Goal: Task Accomplishment & Management: Manage account settings

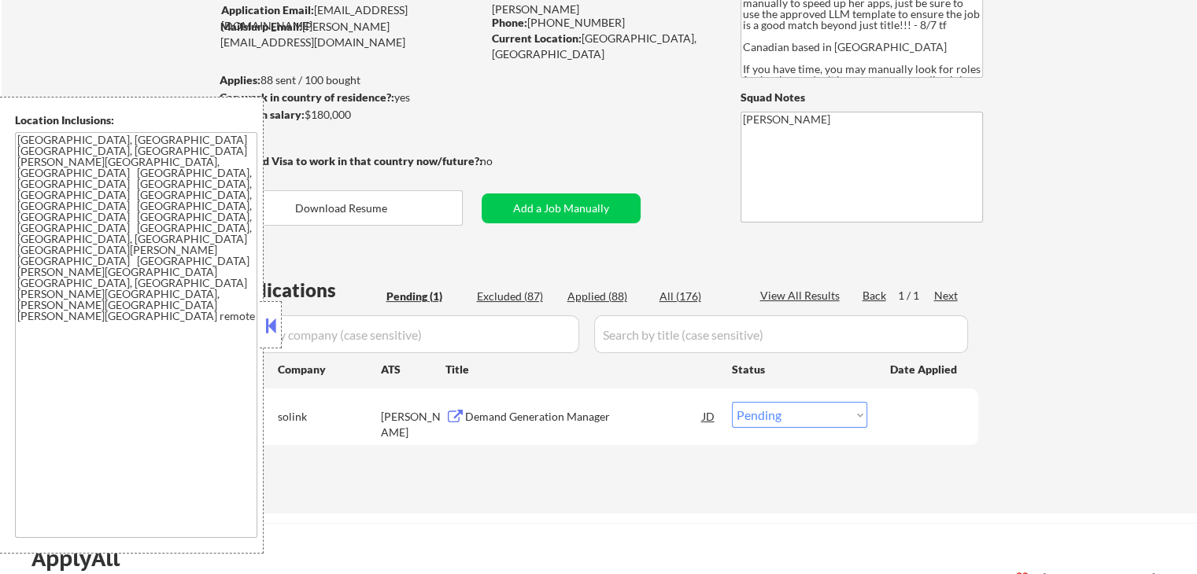
scroll to position [236, 0]
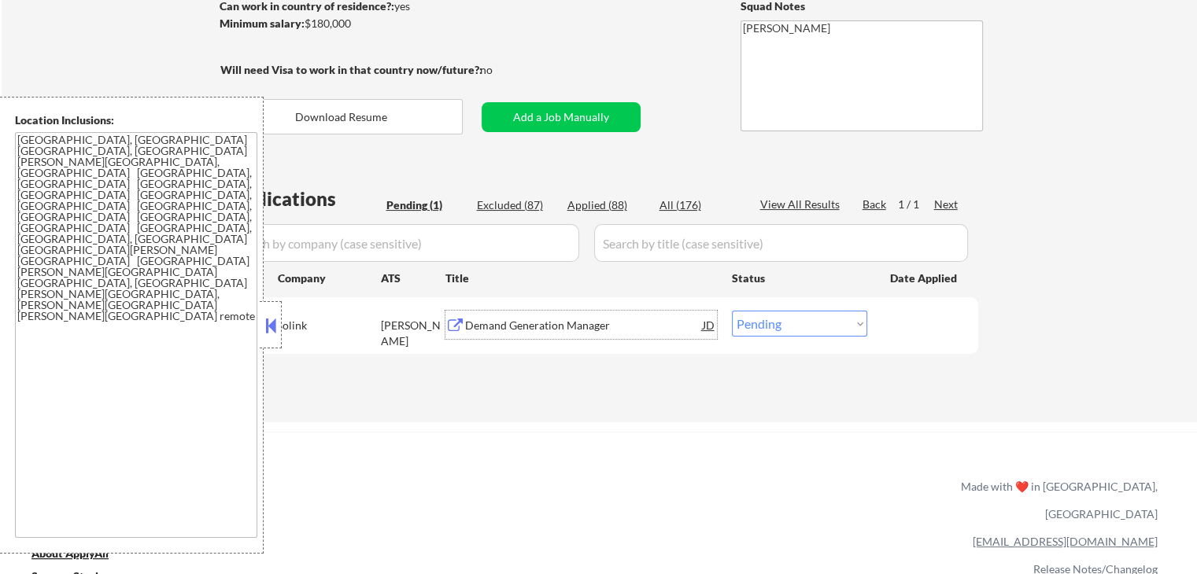
click at [485, 332] on div "Demand Generation Manager" at bounding box center [584, 326] width 238 height 16
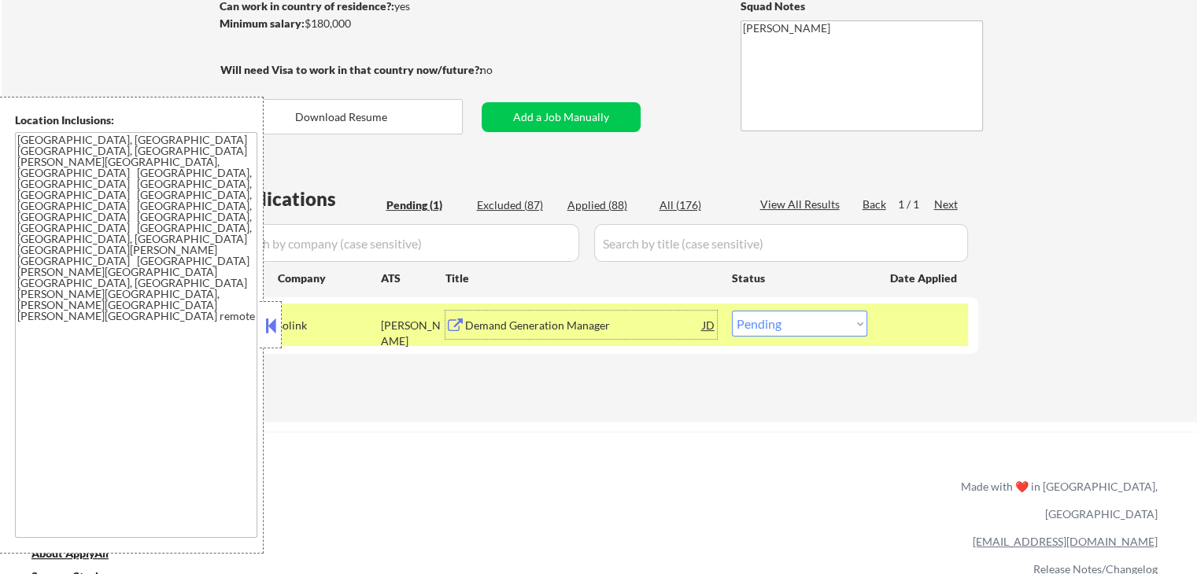
drag, startPoint x: 469, startPoint y: 329, endPoint x: 574, endPoint y: 240, distance: 137.9
click at [470, 328] on div "Demand Generation Manager" at bounding box center [584, 326] width 238 height 16
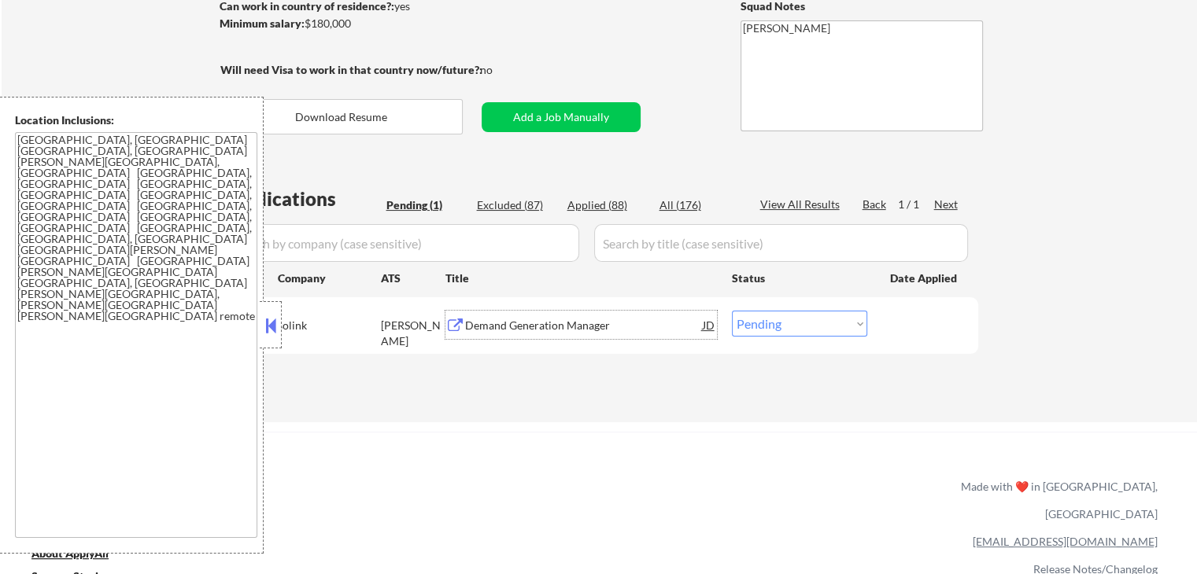
click at [784, 323] on select "Choose an option... Pending Applied Excluded (Questions) Excluded (Expired) Exc…" at bounding box center [799, 324] width 135 height 26
select select ""applied""
click at [732, 311] on select "Choose an option... Pending Applied Excluded (Questions) Excluded (Expired) Exc…" at bounding box center [799, 324] width 135 height 26
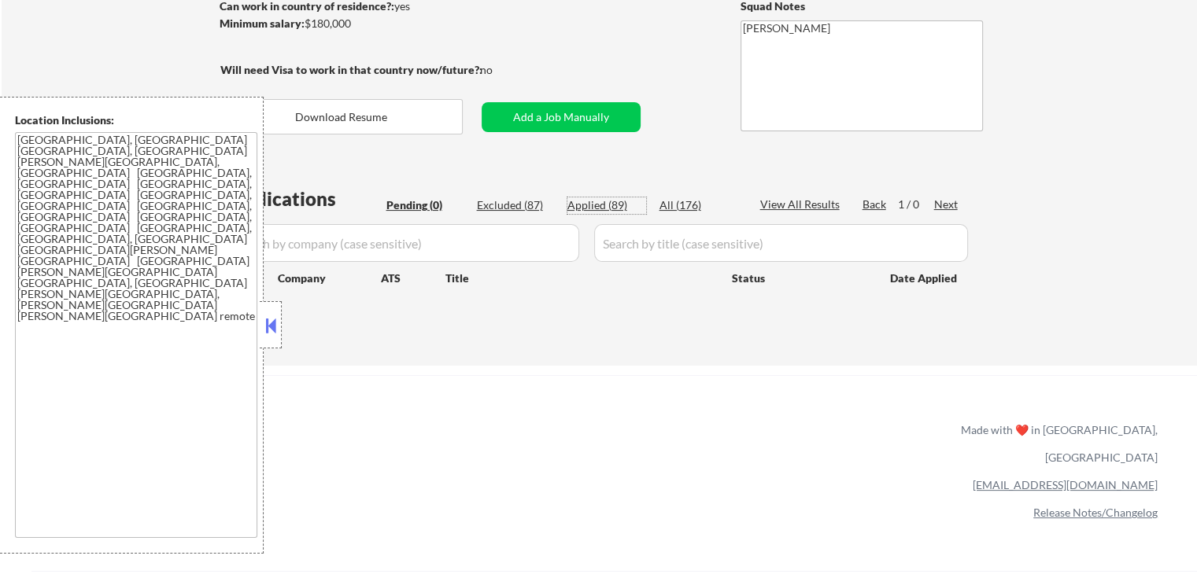
click at [593, 205] on div "Applied (89)" at bounding box center [606, 206] width 79 height 16
select select ""applied""
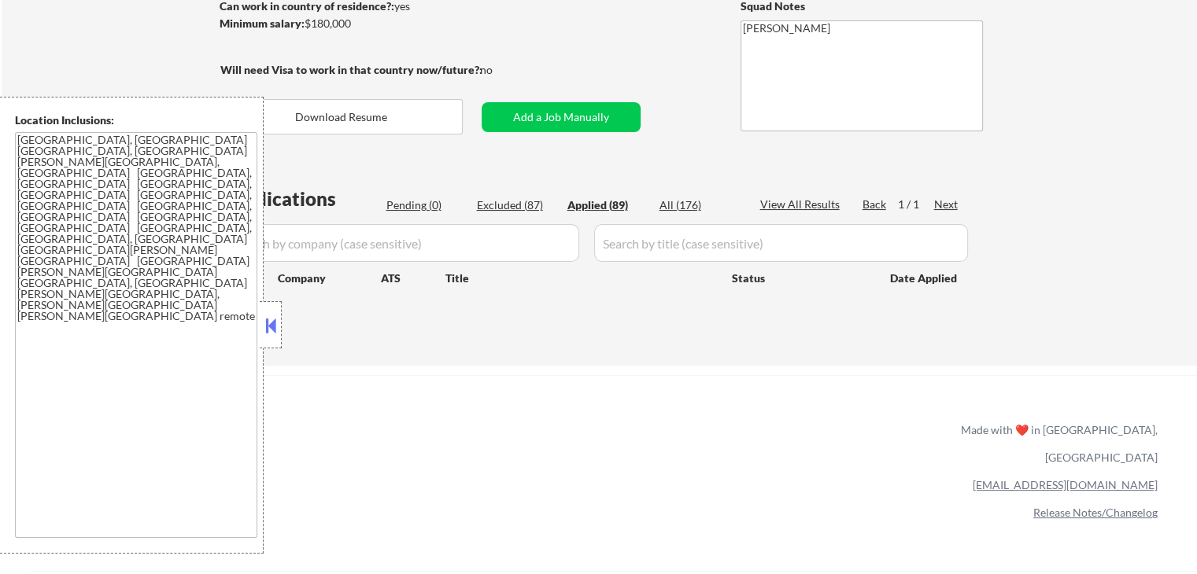
select select ""applied""
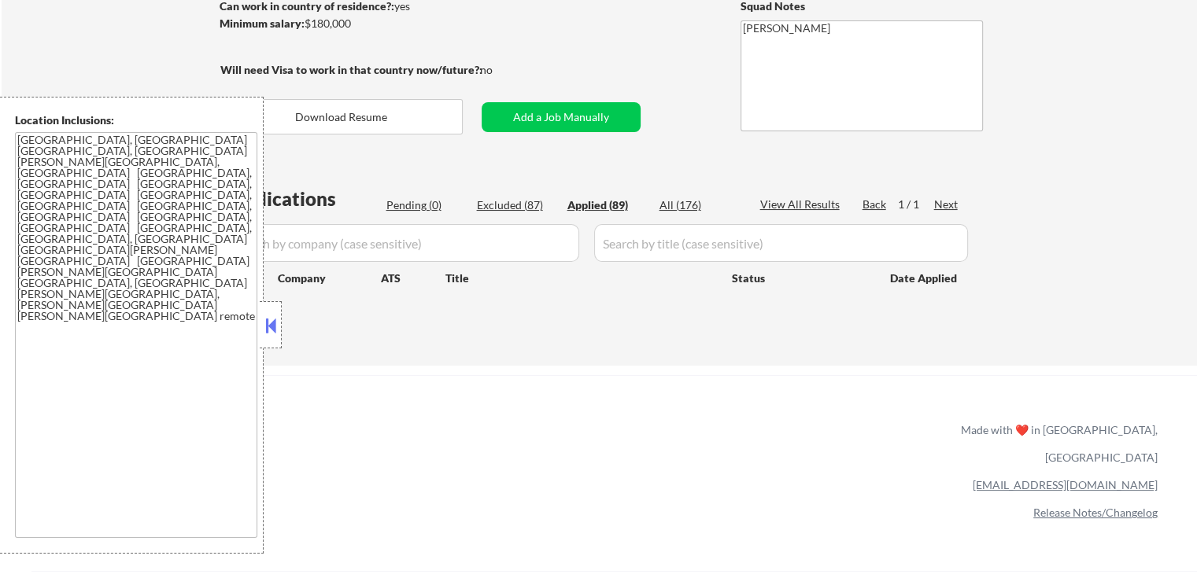
select select ""applied""
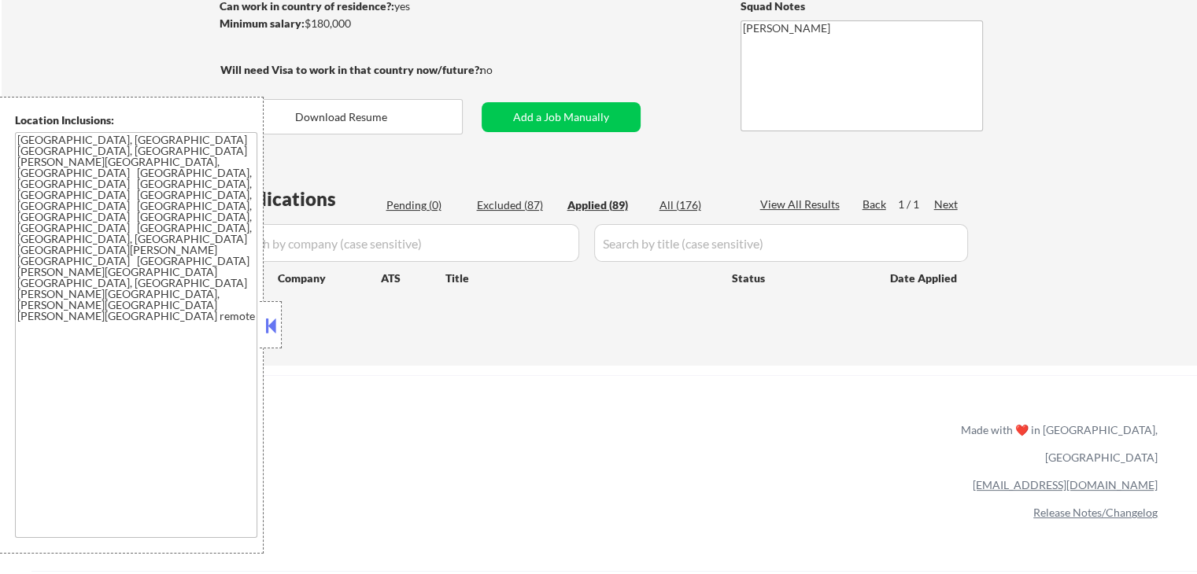
select select ""applied""
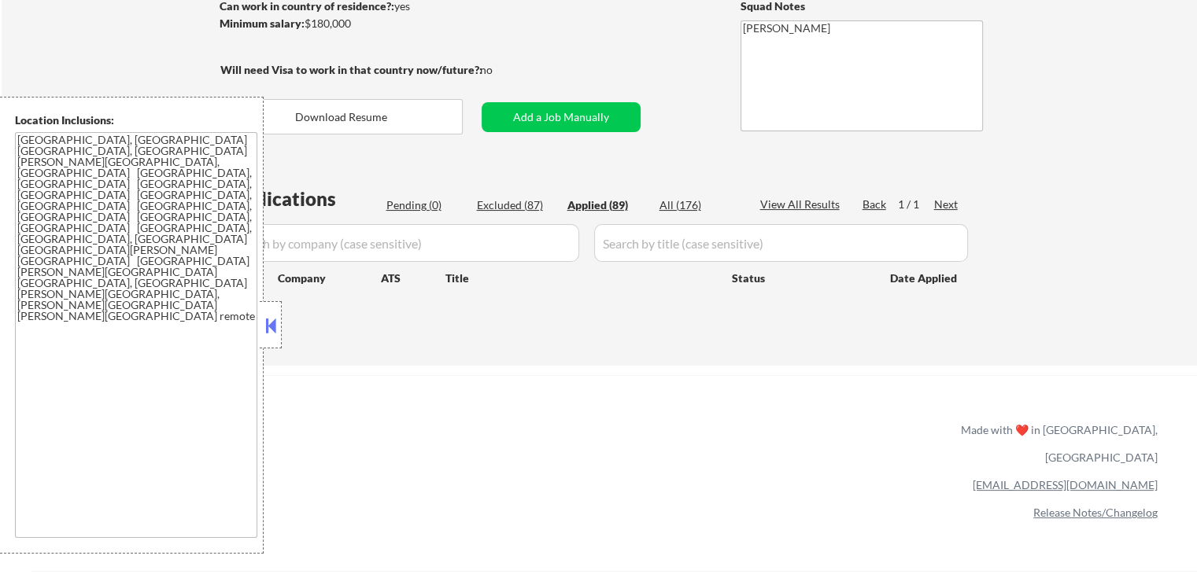
select select ""applied""
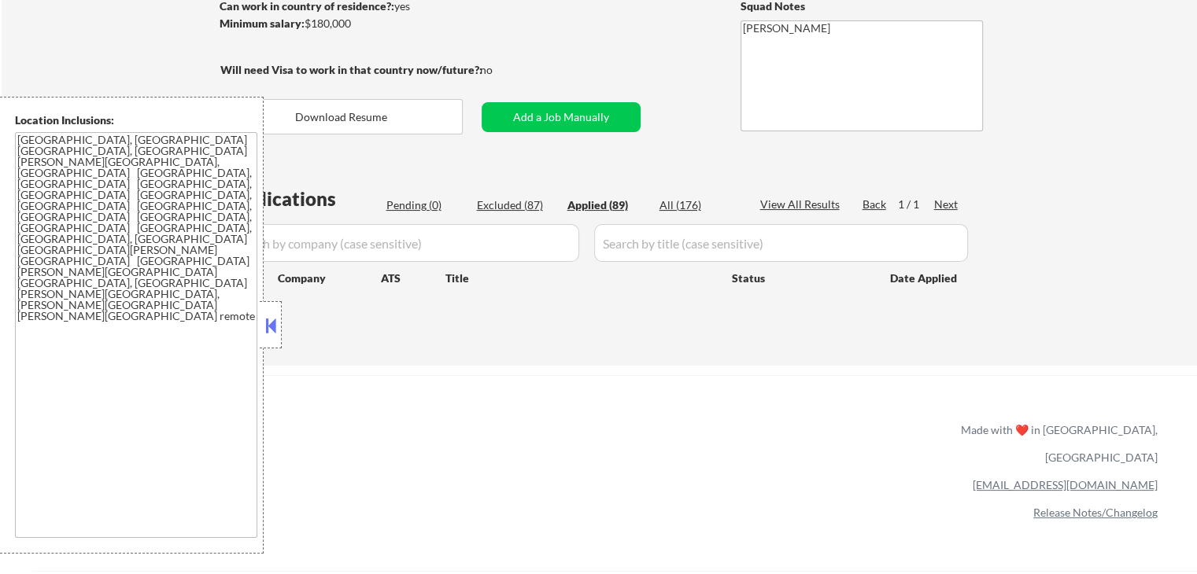
select select ""applied""
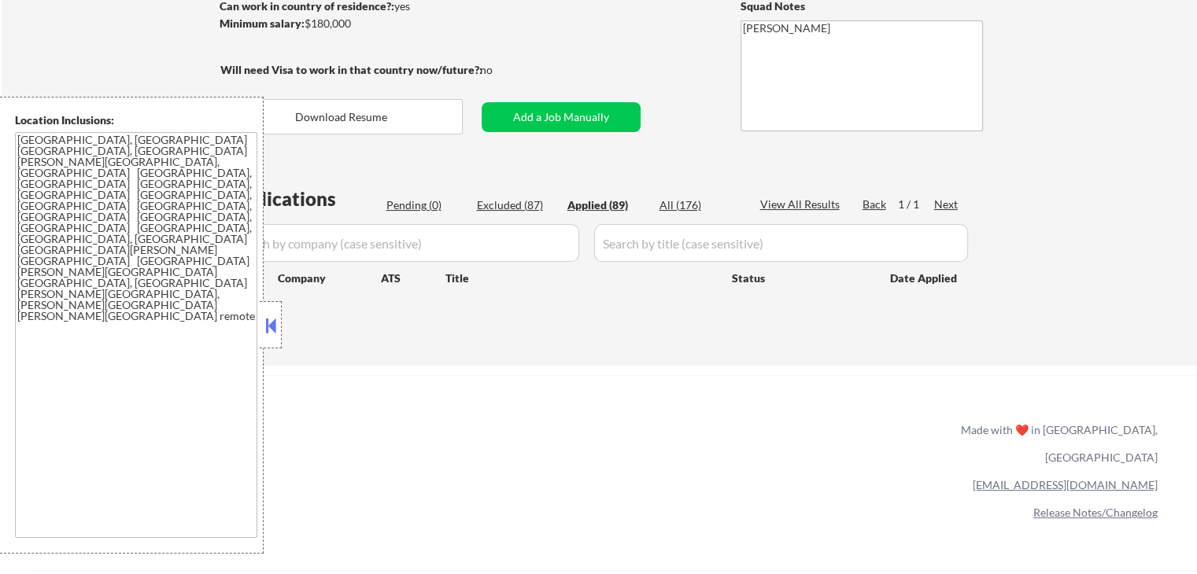
select select ""applied""
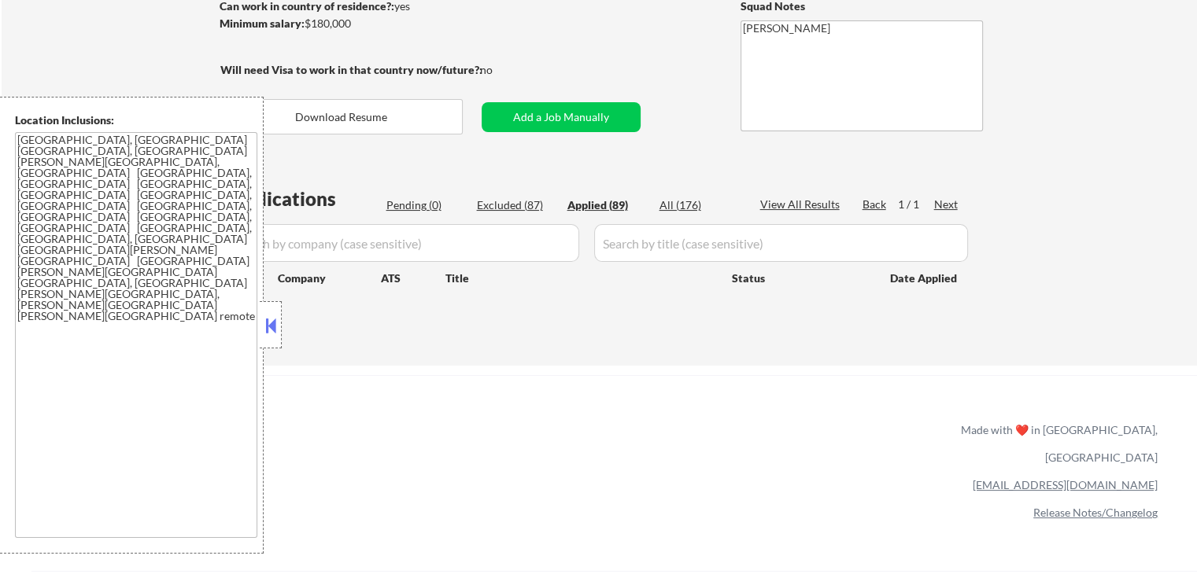
select select ""applied""
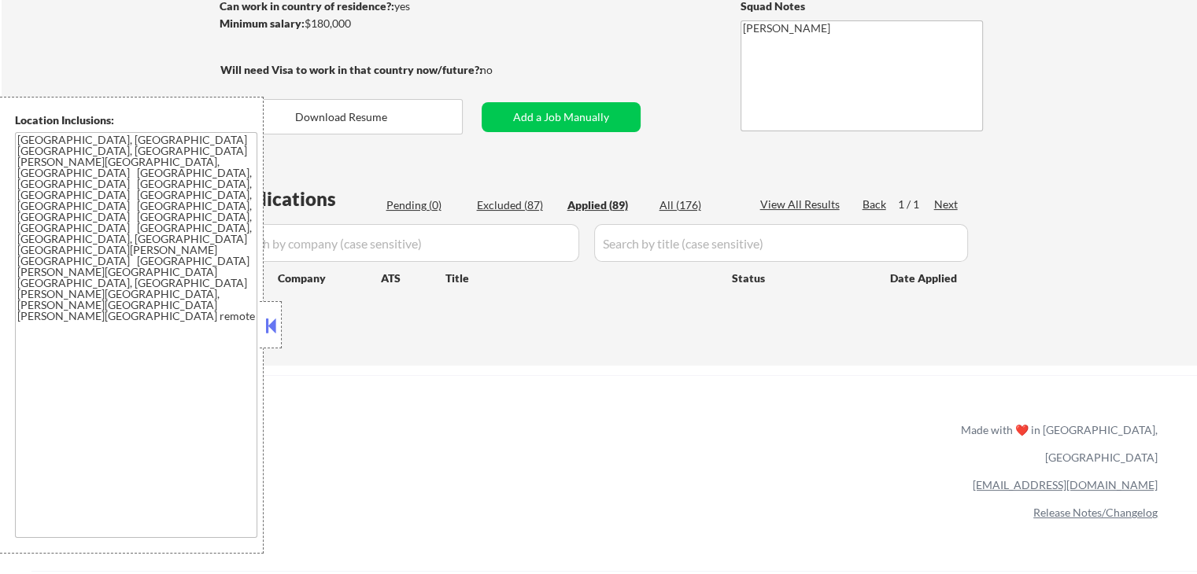
select select ""applied""
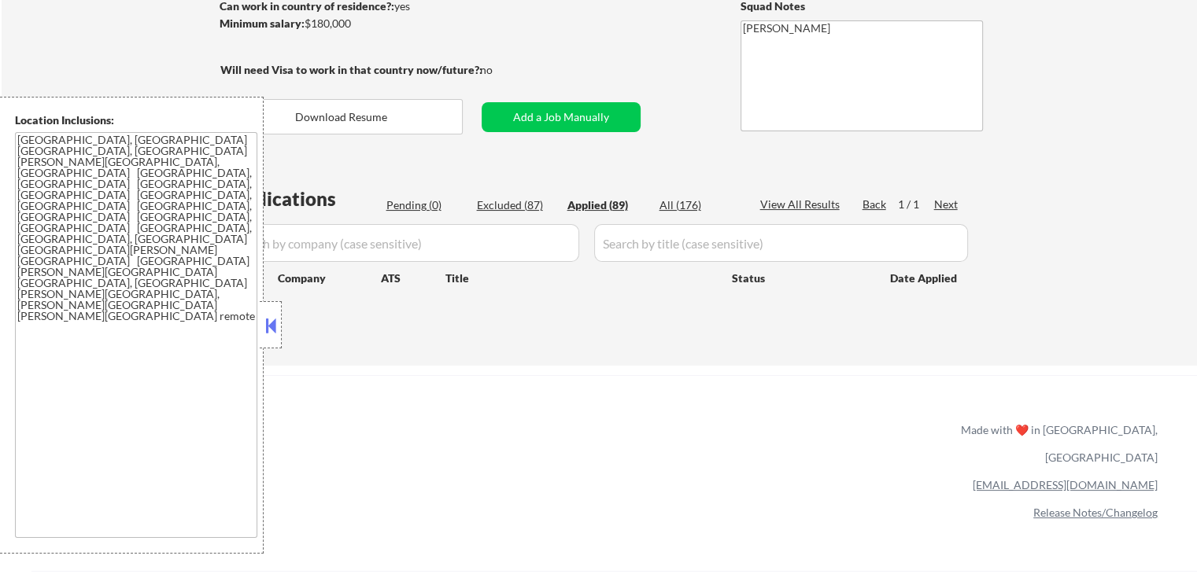
select select ""applied""
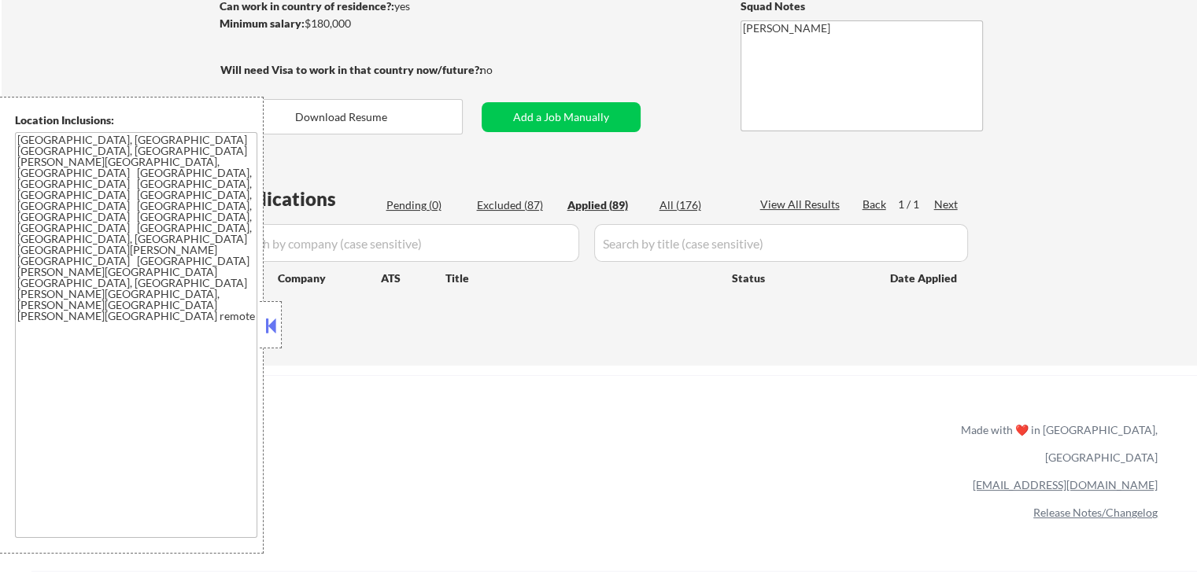
select select ""applied""
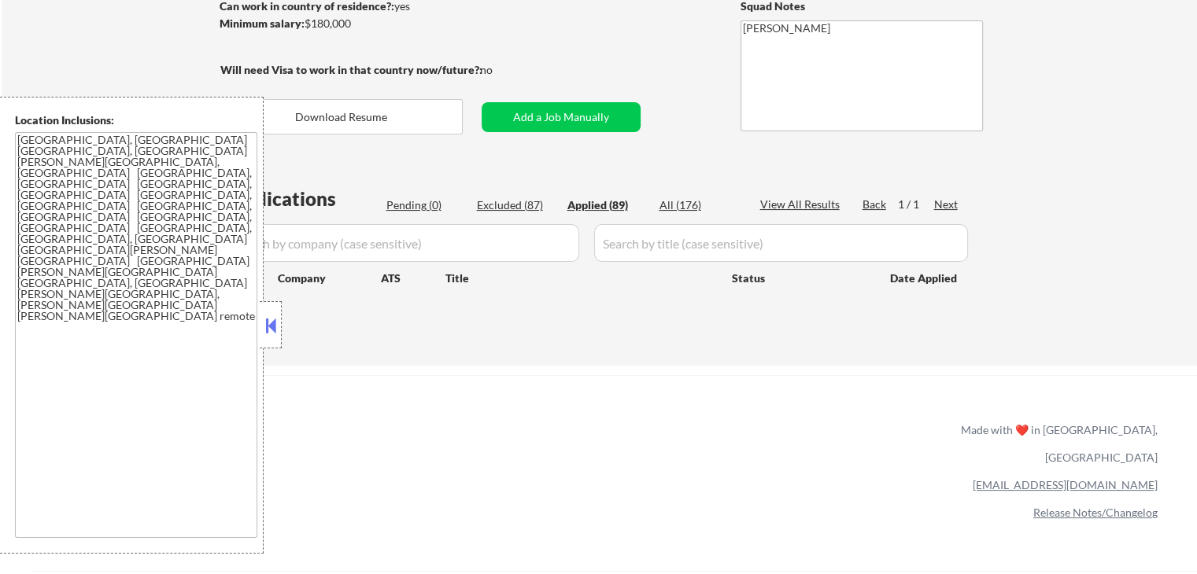
select select ""applied""
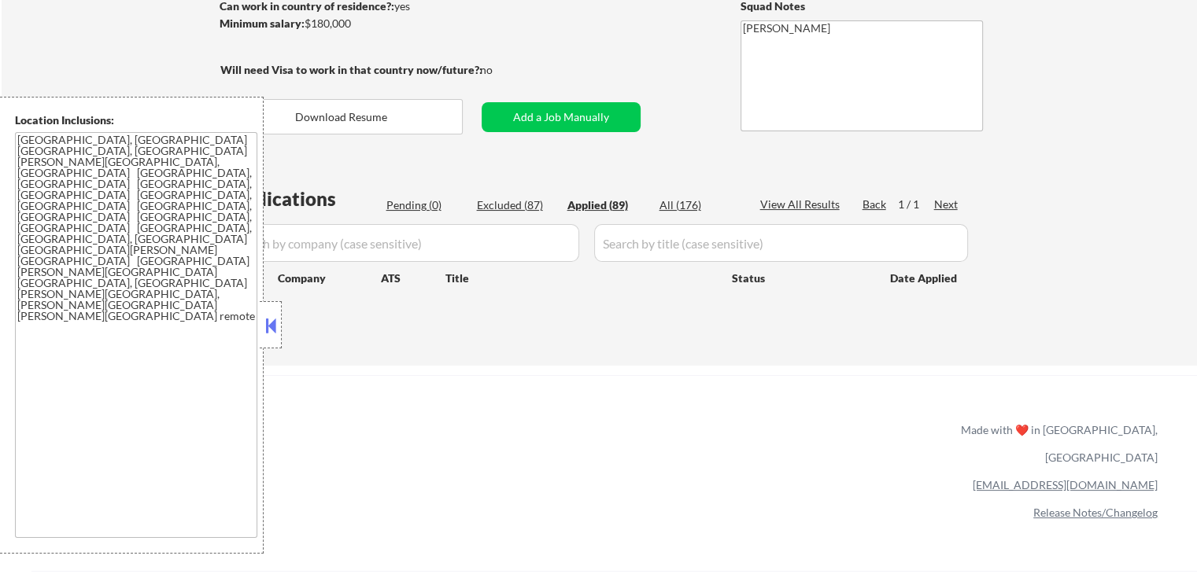
select select ""applied""
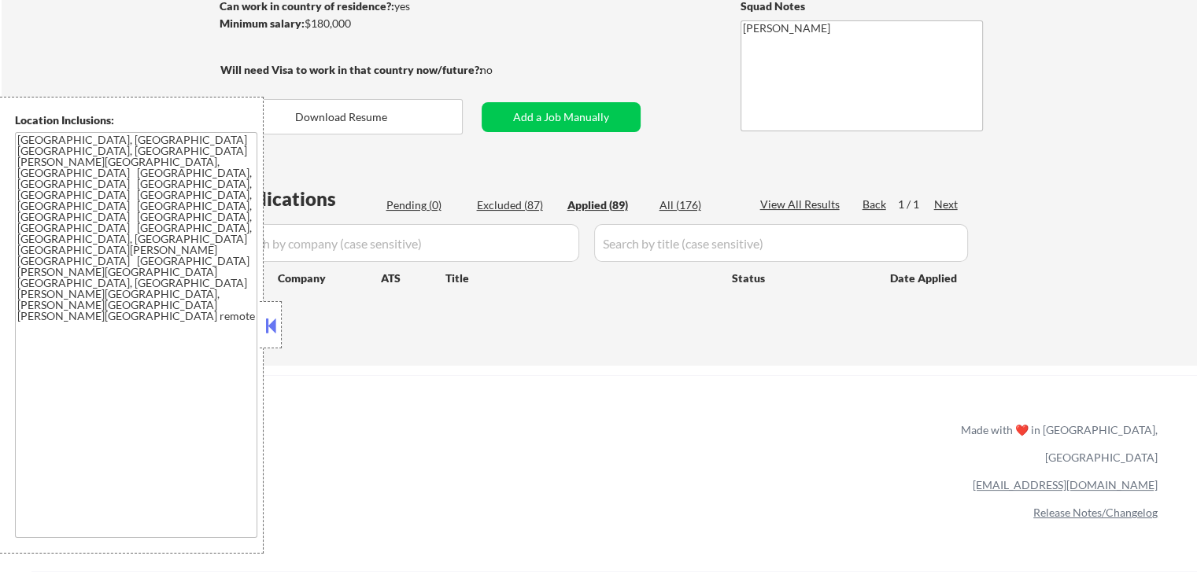
select select ""applied""
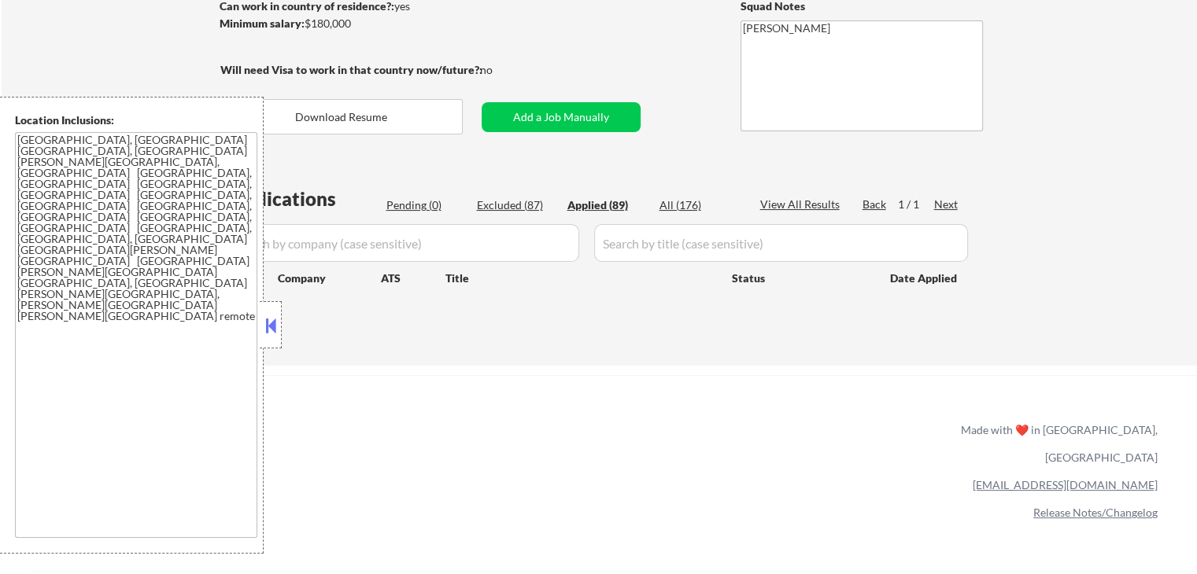
select select ""applied""
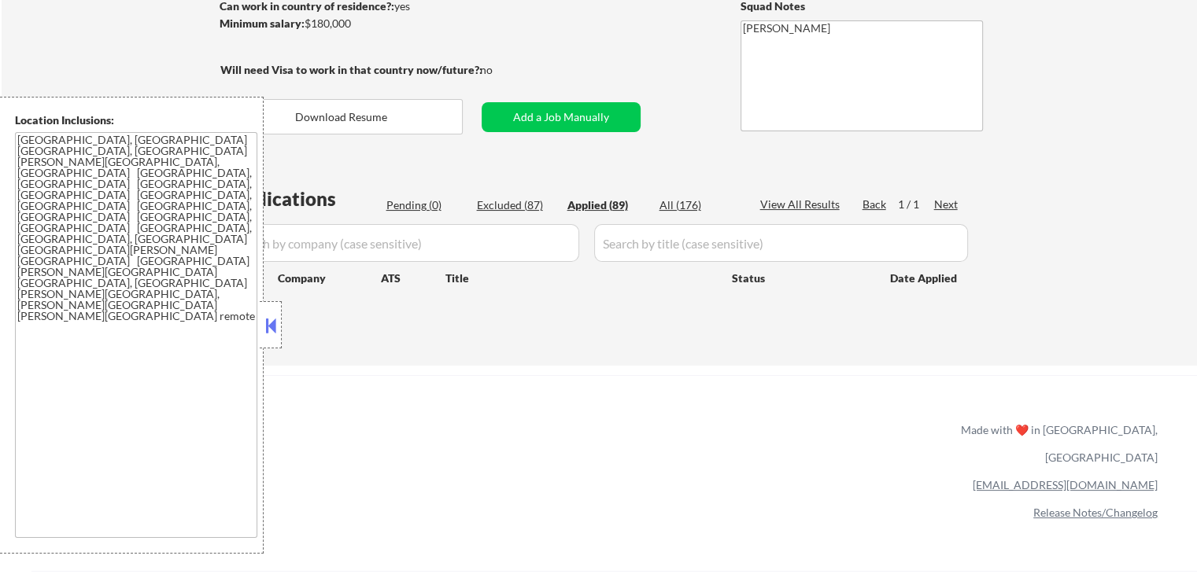
select select ""applied""
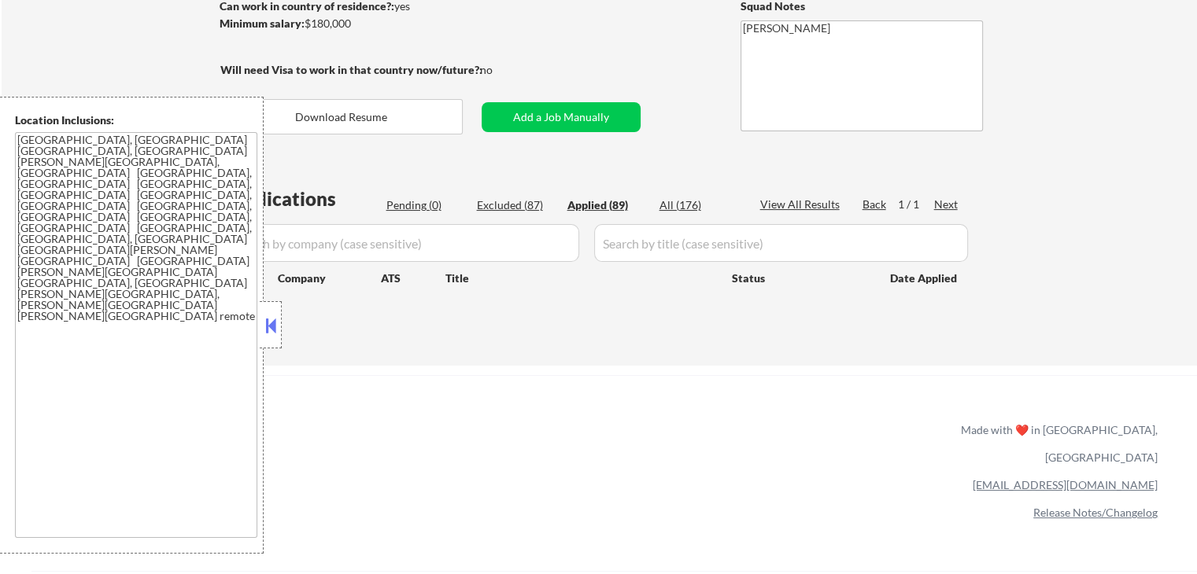
select select ""applied""
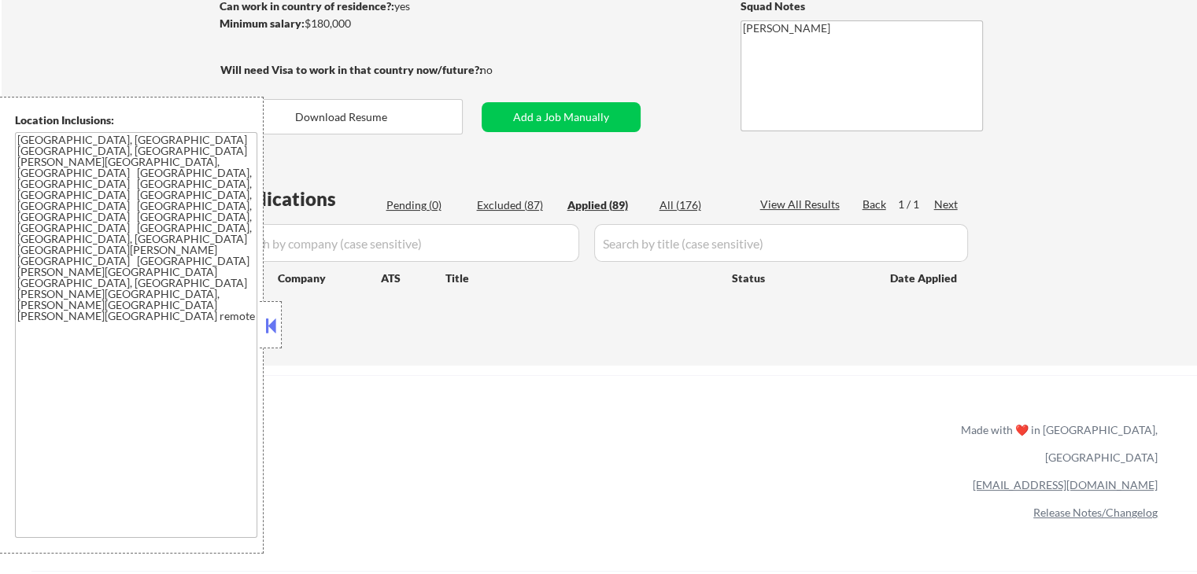
select select ""applied""
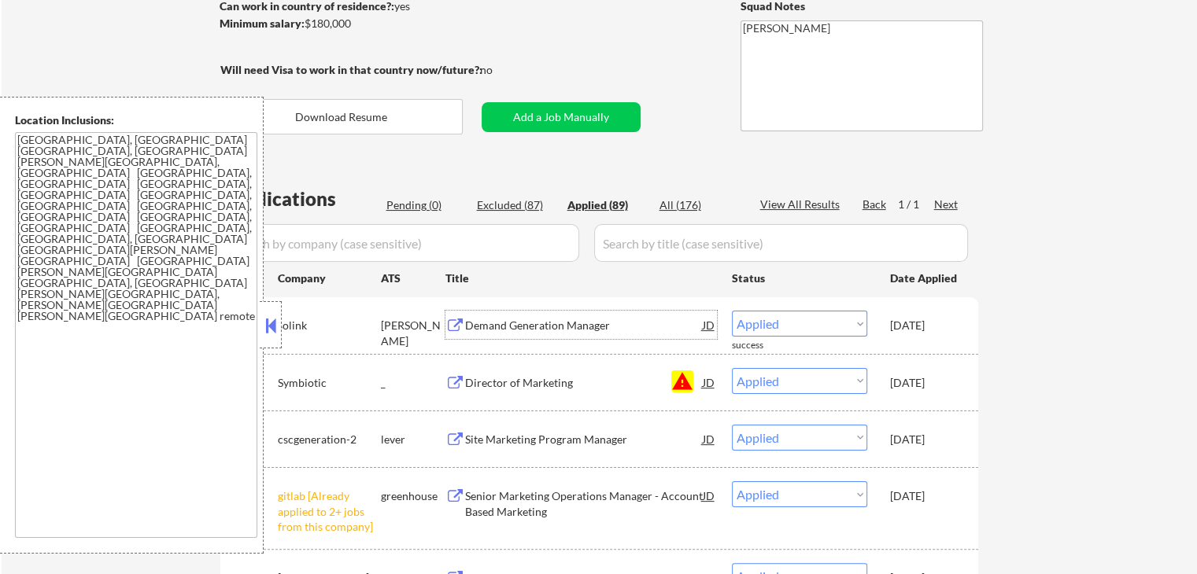
click at [571, 322] on div "Demand Generation Manager" at bounding box center [584, 326] width 238 height 16
